Goal: Transaction & Acquisition: Purchase product/service

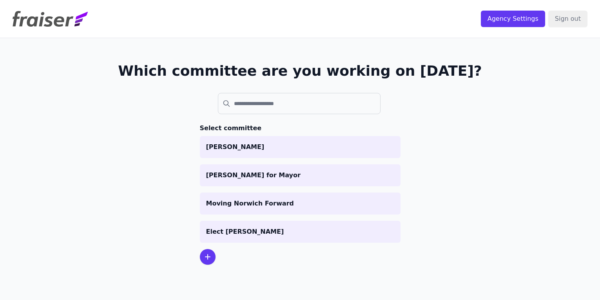
click at [214, 256] on div at bounding box center [208, 257] width 16 height 16
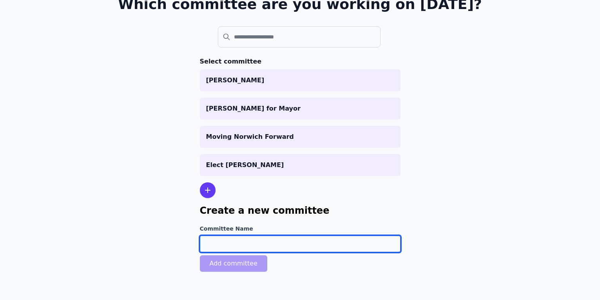
click at [208, 242] on input "Committee Name" at bounding box center [300, 244] width 201 height 16
type input "[PERSON_NAME]"
click at [226, 266] on button "Add committee" at bounding box center [234, 263] width 68 height 16
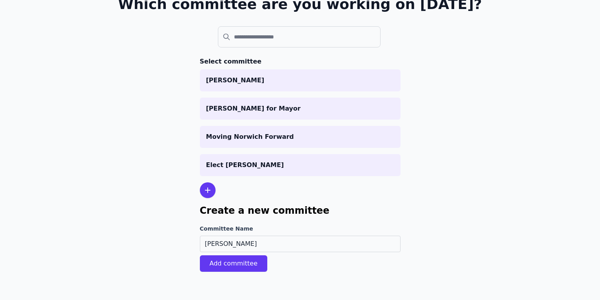
scroll to position [45, 0]
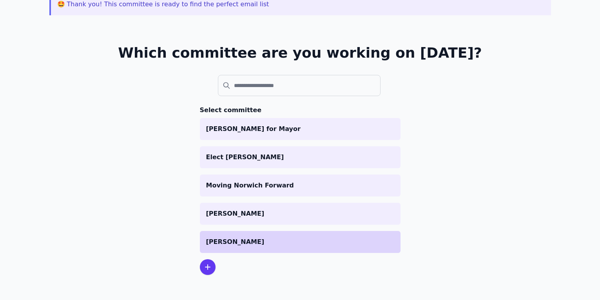
click at [235, 245] on p "[PERSON_NAME]" at bounding box center [300, 241] width 188 height 9
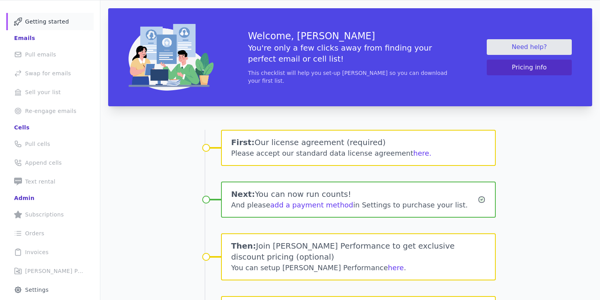
scroll to position [40, 0]
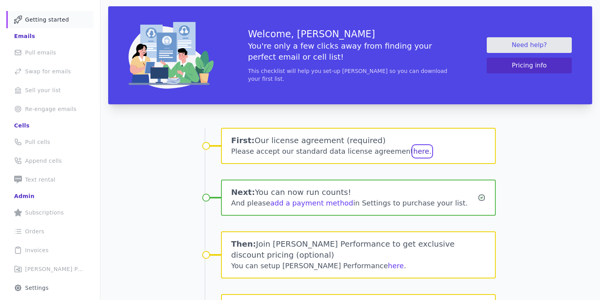
click at [413, 151] on button "here." at bounding box center [422, 151] width 18 height 11
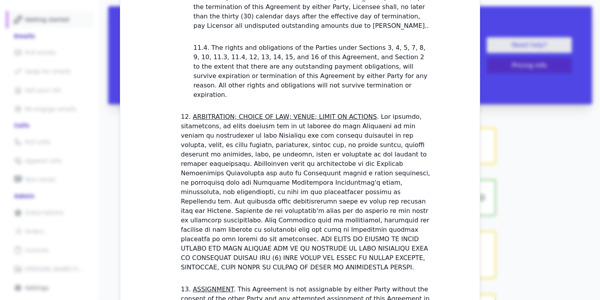
scroll to position [2277, 0]
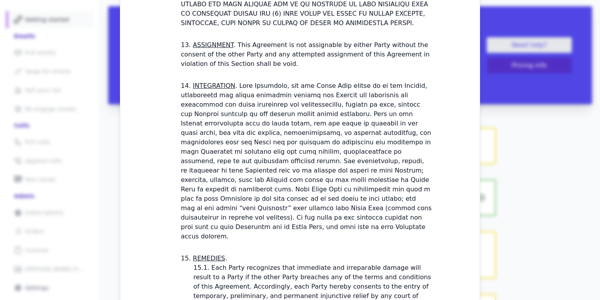
checkbox input "true"
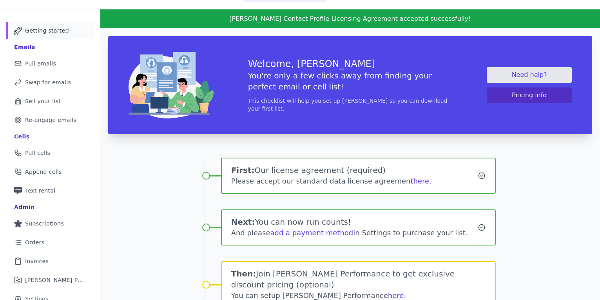
scroll to position [29, 0]
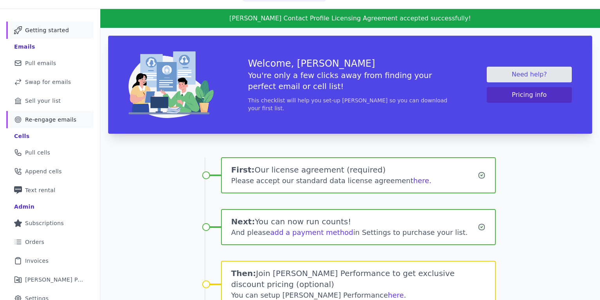
click at [63, 118] on span "Re-engage emails" at bounding box center [50, 120] width 51 height 8
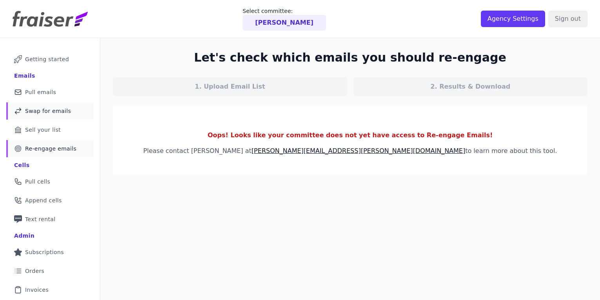
click at [49, 111] on span "Swap for emails" at bounding box center [48, 111] width 46 height 8
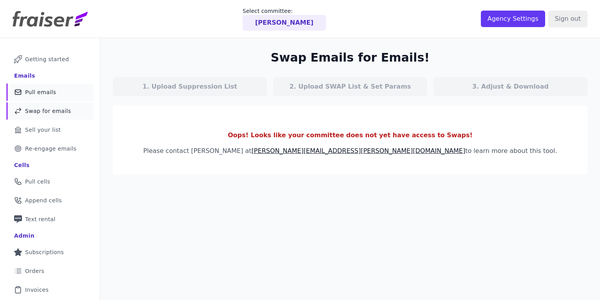
click at [44, 90] on span "Pull emails" at bounding box center [40, 92] width 31 height 8
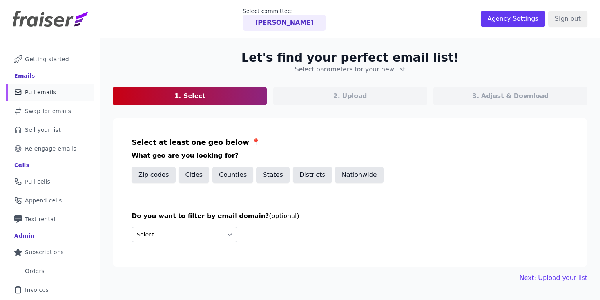
click at [191, 175] on button "Cities" at bounding box center [194, 175] width 31 height 16
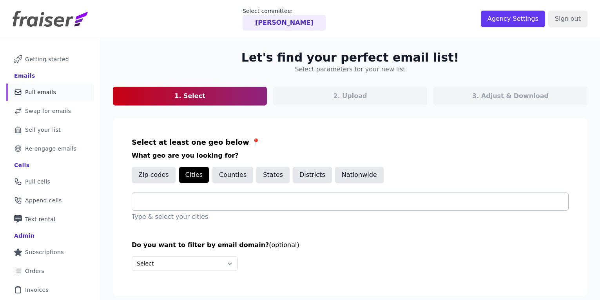
click at [147, 205] on input "text" at bounding box center [353, 201] width 430 height 9
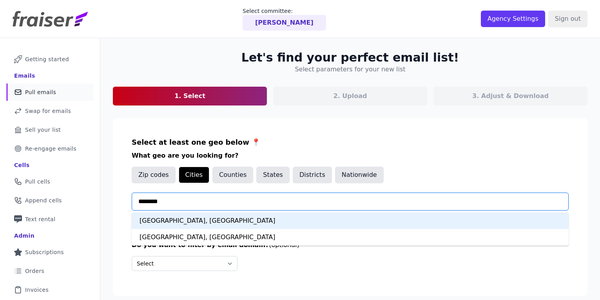
type input "*********"
click at [152, 220] on div "New Haven, CT" at bounding box center [350, 220] width 437 height 16
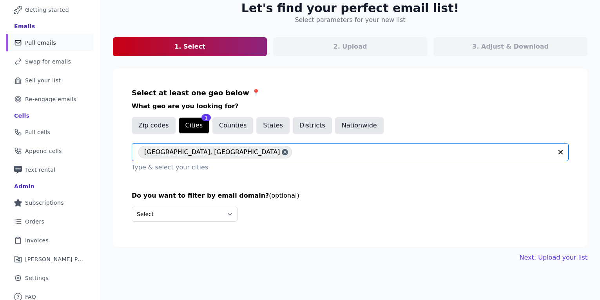
scroll to position [55, 0]
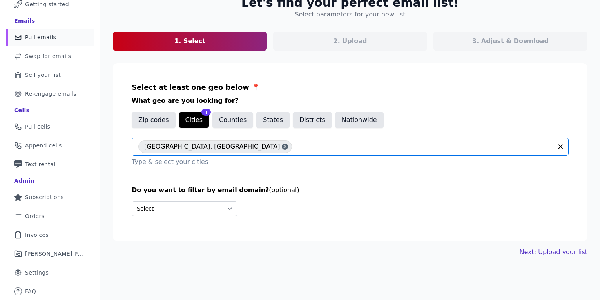
click at [560, 253] on link "Next: Upload your list" at bounding box center [554, 251] width 68 height 9
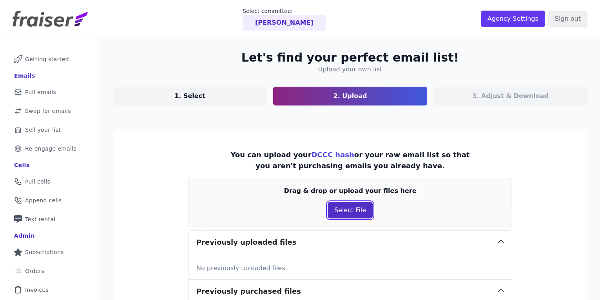
click at [350, 214] on button "Select File" at bounding box center [350, 210] width 45 height 16
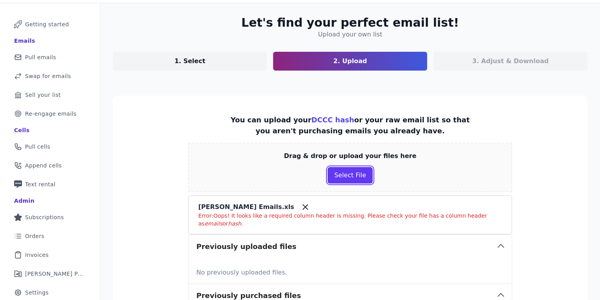
scroll to position [40, 0]
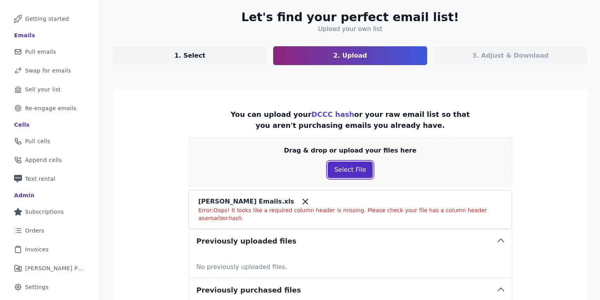
click at [343, 170] on button "Select File" at bounding box center [350, 170] width 45 height 16
click at [116, 176] on section "You can upload your DCCC hash or your raw email list so that you aren't purchas…" at bounding box center [350, 218] width 475 height 256
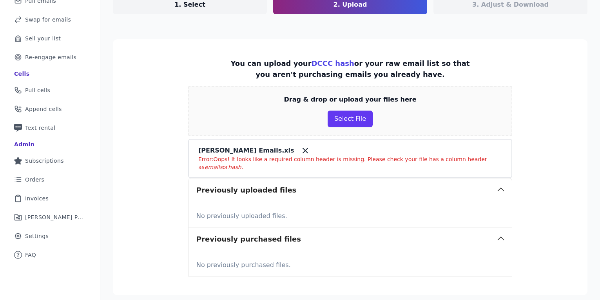
scroll to position [102, 0]
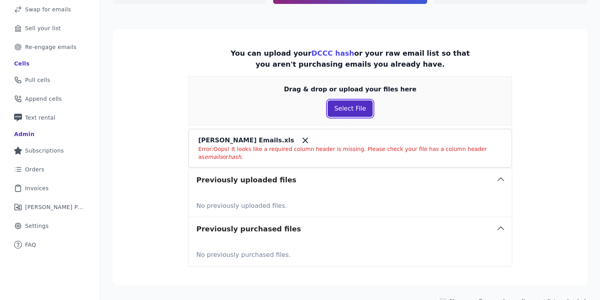
click at [351, 110] on button "Select File" at bounding box center [350, 108] width 45 height 16
click at [351, 113] on button "Select File" at bounding box center [350, 108] width 45 height 16
click at [341, 107] on button "Select File" at bounding box center [350, 108] width 45 height 16
click at [167, 185] on section "You can upload your DCCC hash or your raw email list so that you aren't purchas…" at bounding box center [350, 157] width 475 height 256
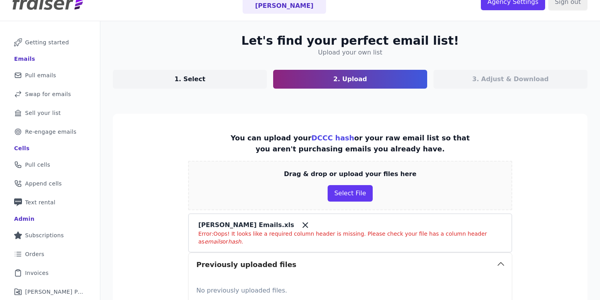
scroll to position [0, 0]
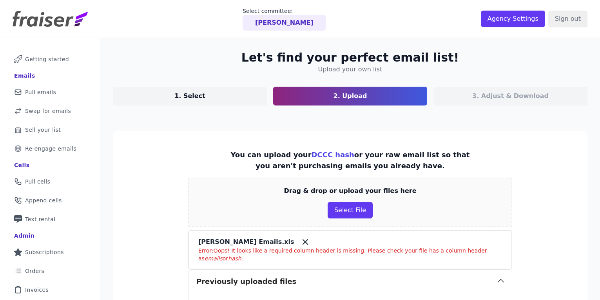
click at [201, 94] on p "1. Select" at bounding box center [189, 95] width 31 height 9
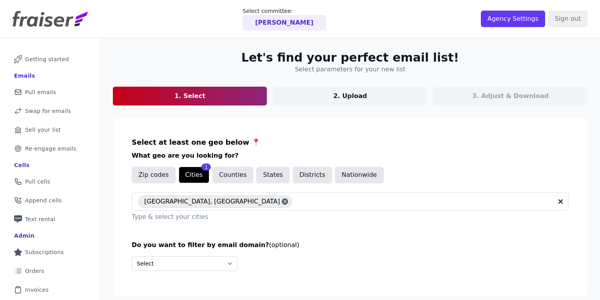
scroll to position [55, 0]
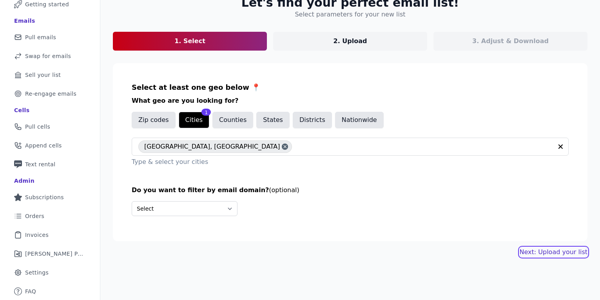
click at [560, 251] on link "Next: Upload your list" at bounding box center [554, 251] width 68 height 9
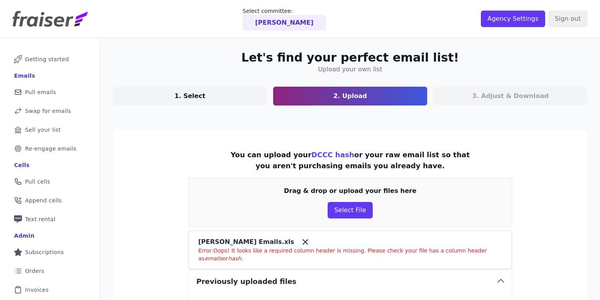
click at [303, 242] on icon at bounding box center [305, 242] width 5 height 5
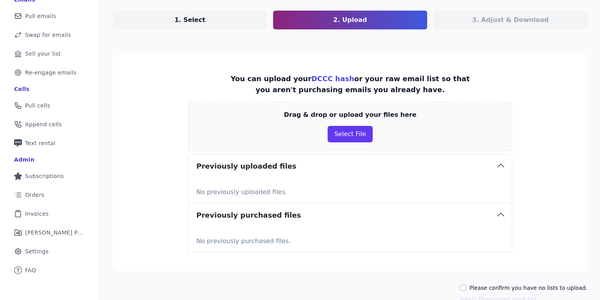
scroll to position [73, 0]
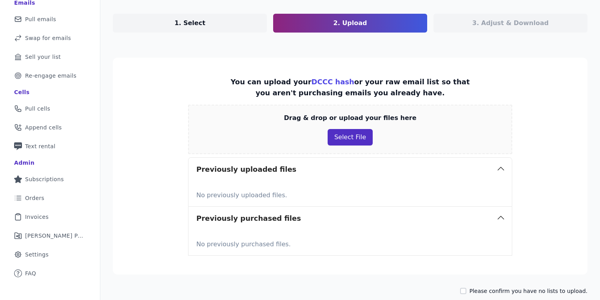
click at [347, 137] on button "Select File" at bounding box center [350, 137] width 45 height 16
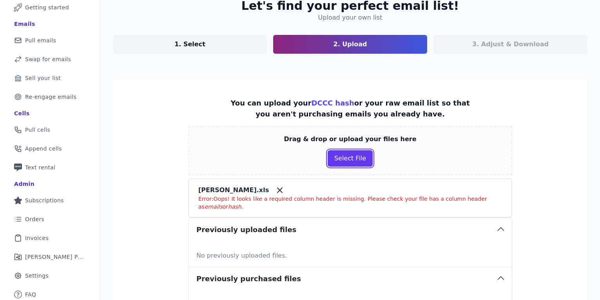
scroll to position [53, 0]
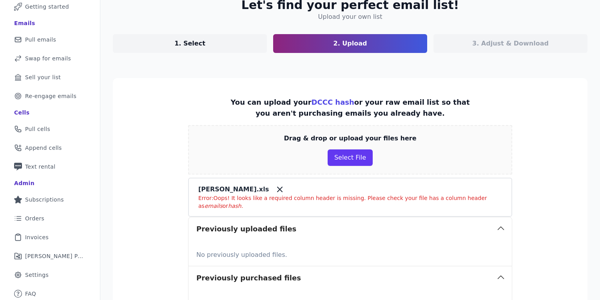
click at [275, 189] on icon at bounding box center [279, 189] width 9 height 9
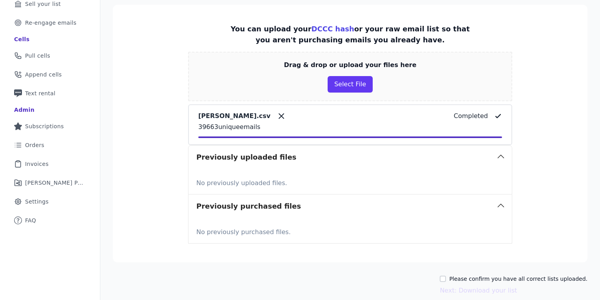
scroll to position [127, 0]
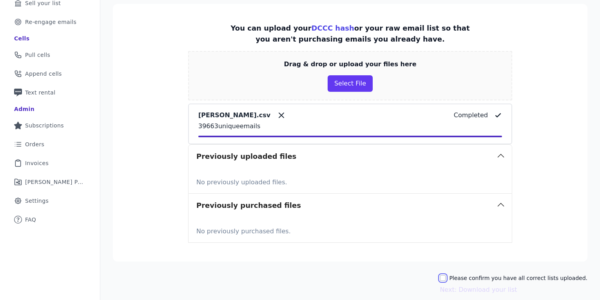
click at [446, 277] on input "Please confirm you have all correct lists uploaded." at bounding box center [443, 278] width 6 height 6
checkbox input "true"
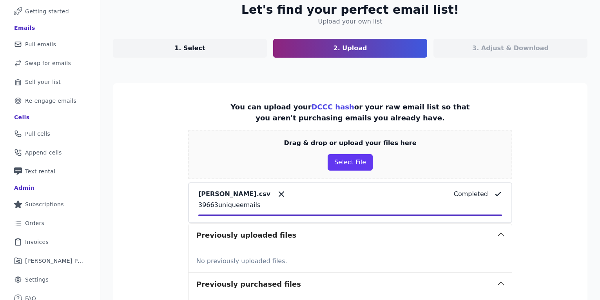
scroll to position [160, 0]
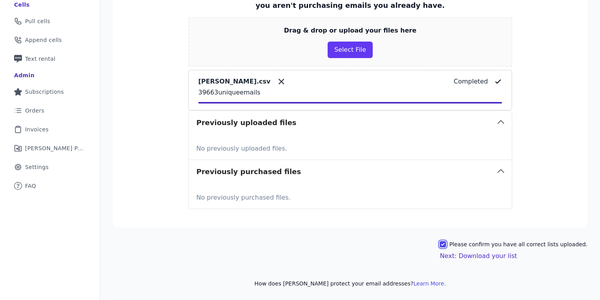
click at [494, 255] on button "Next: Download your list" at bounding box center [478, 255] width 77 height 9
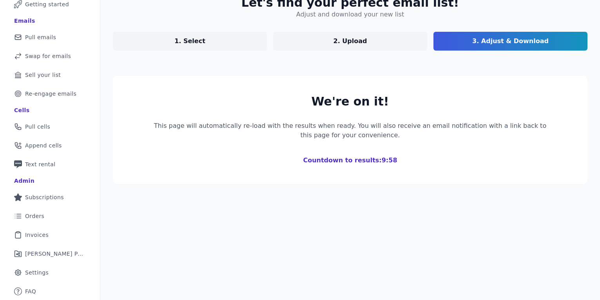
scroll to position [142, 0]
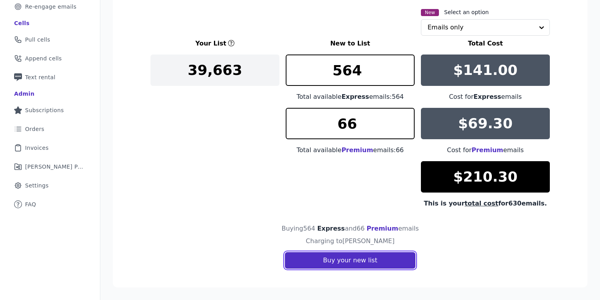
click at [361, 261] on button "Buy your new list" at bounding box center [350, 260] width 130 height 16
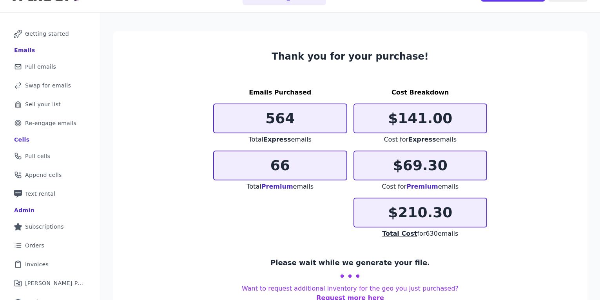
scroll to position [55, 0]
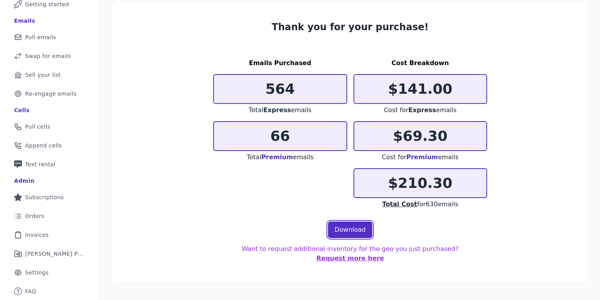
click at [345, 227] on link "Download" at bounding box center [350, 229] width 45 height 16
click at [172, 212] on section "Thank you for your purchase! Emails Purchased 564 Total Express emails 66 Total…" at bounding box center [350, 142] width 475 height 280
click at [40, 232] on span "Invoices" at bounding box center [37, 235] width 24 height 8
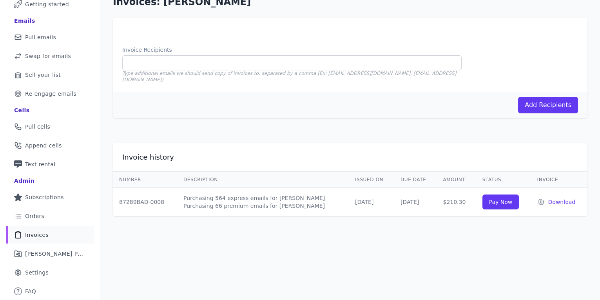
scroll to position [53, 0]
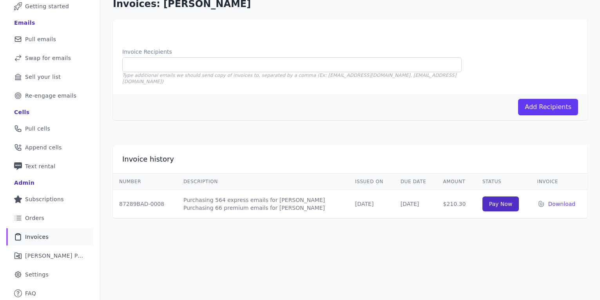
click at [502, 201] on input "Pay Now" at bounding box center [501, 203] width 37 height 15
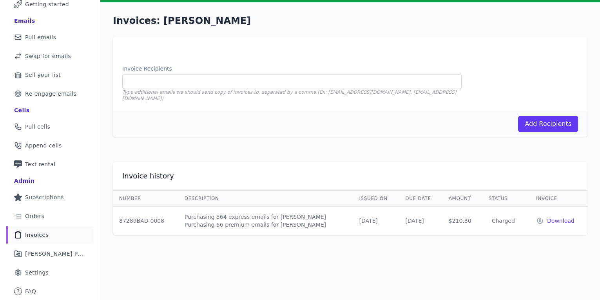
scroll to position [53, 0]
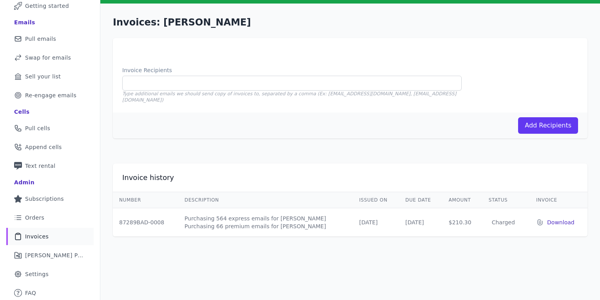
click at [560, 218] on p "Download" at bounding box center [564, 222] width 34 height 8
click at [314, 26] on h1 "Invoices: Justin Elicker" at bounding box center [350, 22] width 475 height 13
click at [105, 96] on div "Invoices: Justin Elicker Invoice Recipients Type additional emails we should se…" at bounding box center [350, 77] width 500 height 147
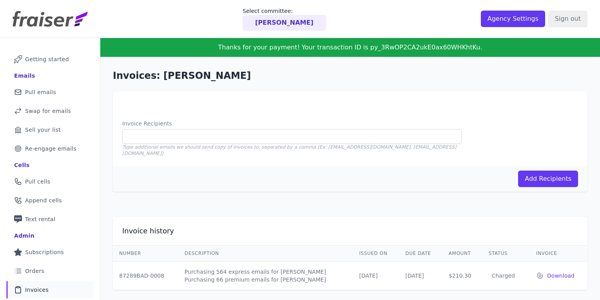
click at [304, 78] on h1 "Invoices: Justin Elicker" at bounding box center [350, 75] width 475 height 13
